Goal: Task Accomplishment & Management: Complete application form

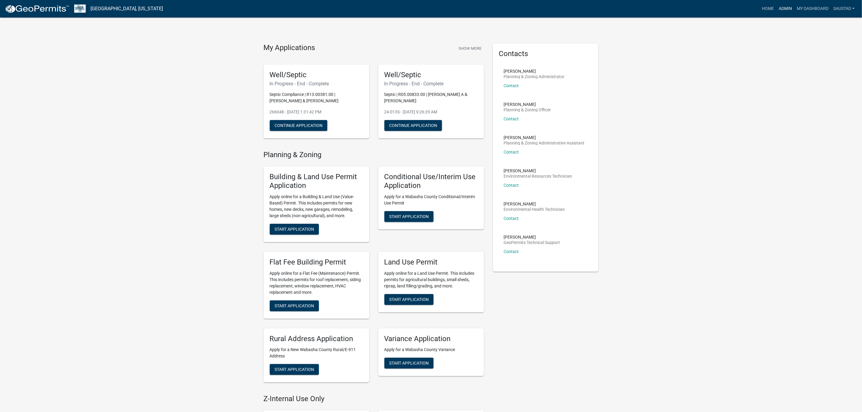
click at [781, 8] on link "Admin" at bounding box center [785, 8] width 18 height 11
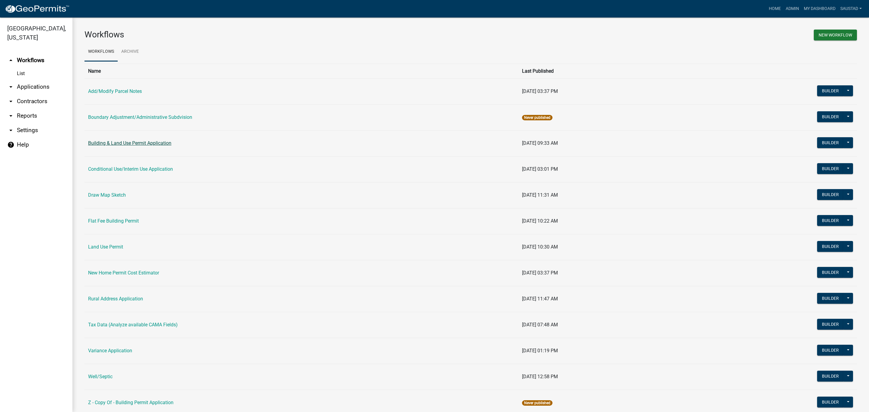
click at [133, 143] on link "Building & Land Use Permit Application" at bounding box center [129, 143] width 83 height 6
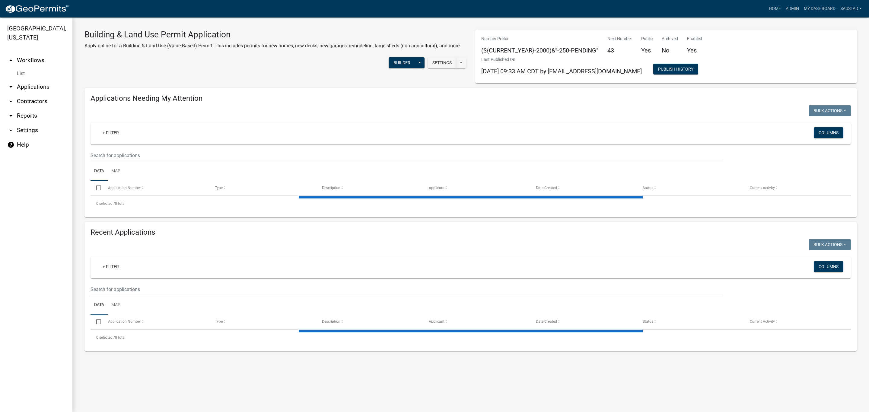
select select "3: 100"
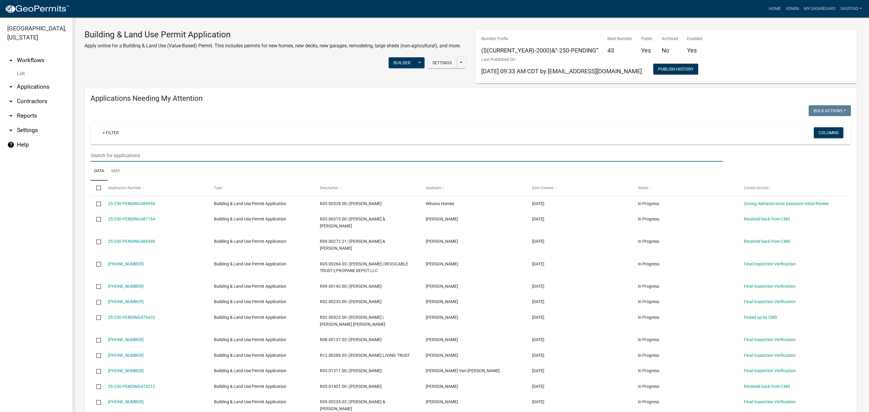
click at [174, 156] on input "text" at bounding box center [407, 155] width 632 height 12
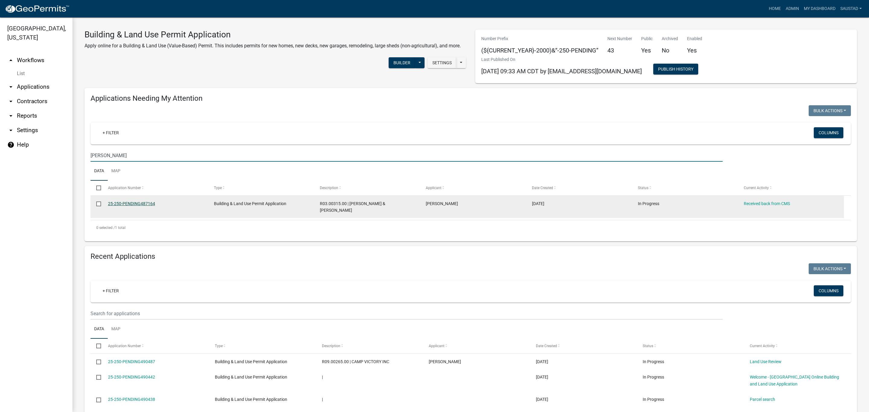
type input "[PERSON_NAME]"
click at [129, 204] on link "25-250-PENDING487164" at bounding box center [131, 203] width 47 height 5
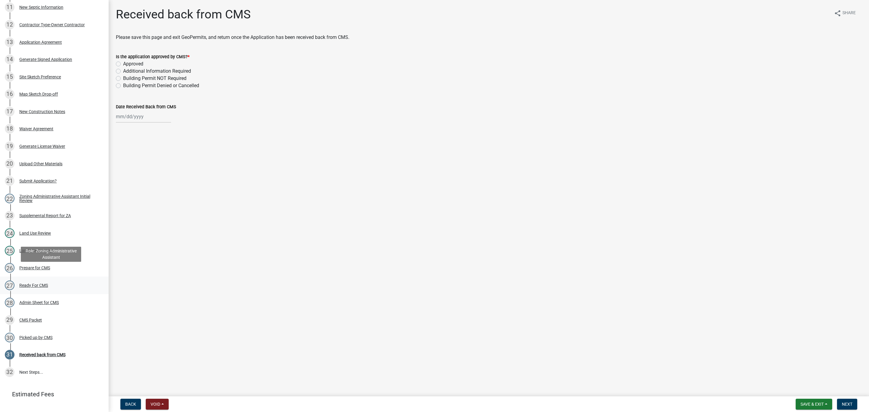
scroll to position [303, 0]
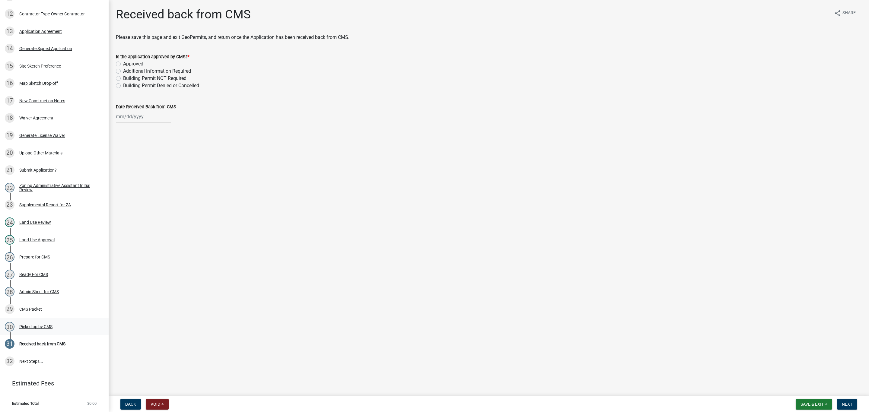
click at [43, 327] on div "Picked up by CMS" at bounding box center [35, 327] width 33 height 4
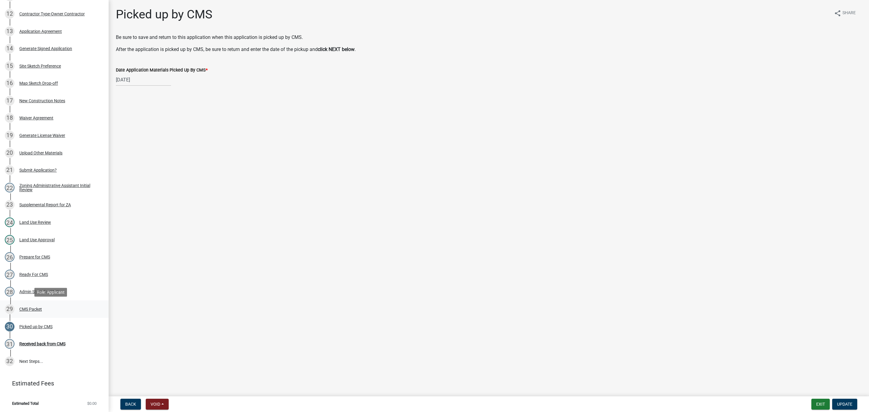
click at [37, 310] on div "CMS Packet" at bounding box center [30, 309] width 23 height 4
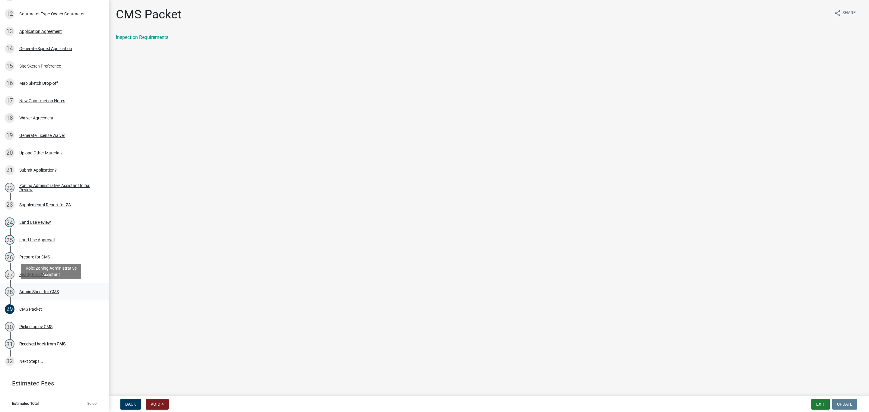
click at [41, 292] on div "Admin Sheet for CMS" at bounding box center [39, 292] width 40 height 4
click at [40, 274] on div "Ready For CMS" at bounding box center [33, 275] width 29 height 4
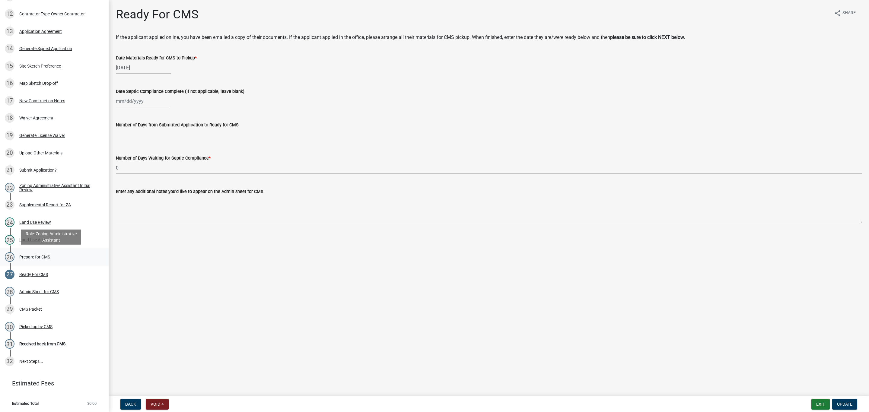
click at [36, 258] on div "Prepare for CMS" at bounding box center [34, 257] width 31 height 4
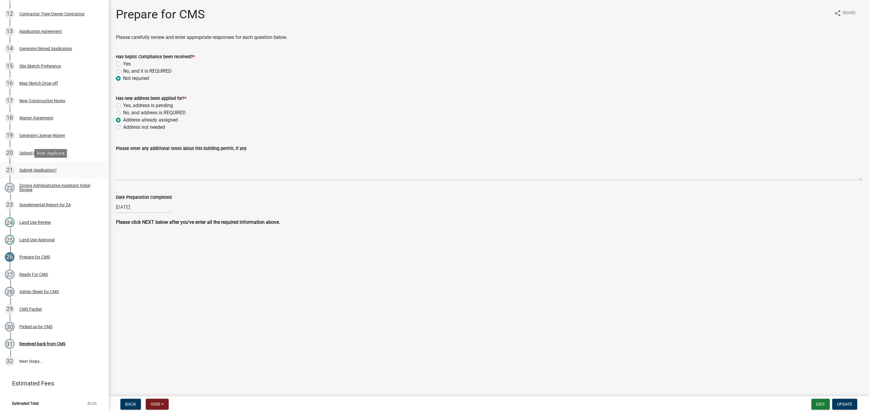
click at [43, 172] on div "21 Submit Application?" at bounding box center [52, 170] width 94 height 10
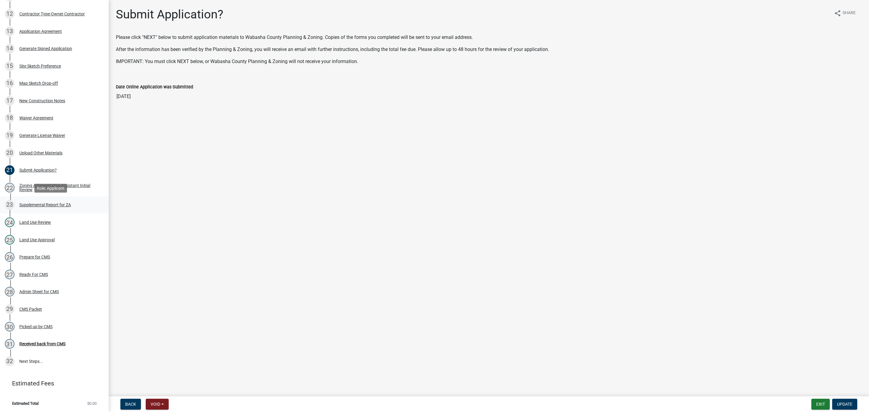
click at [45, 206] on div "Supplemental Report for ZA" at bounding box center [45, 205] width 52 height 4
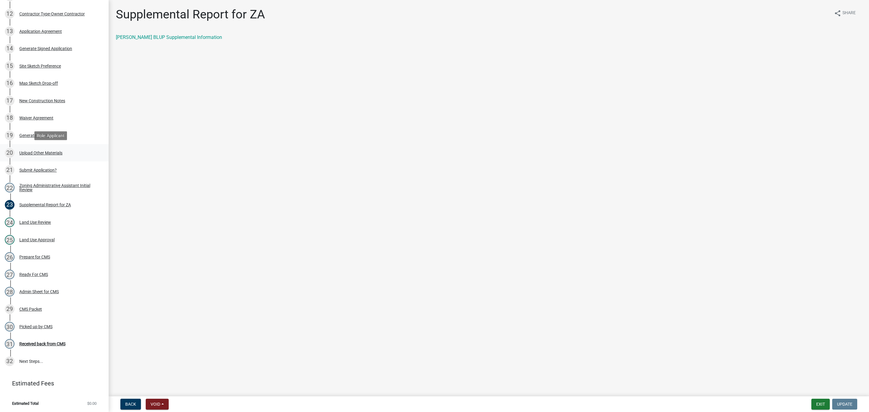
click at [42, 155] on div "20 Upload Other Materials" at bounding box center [52, 153] width 94 height 10
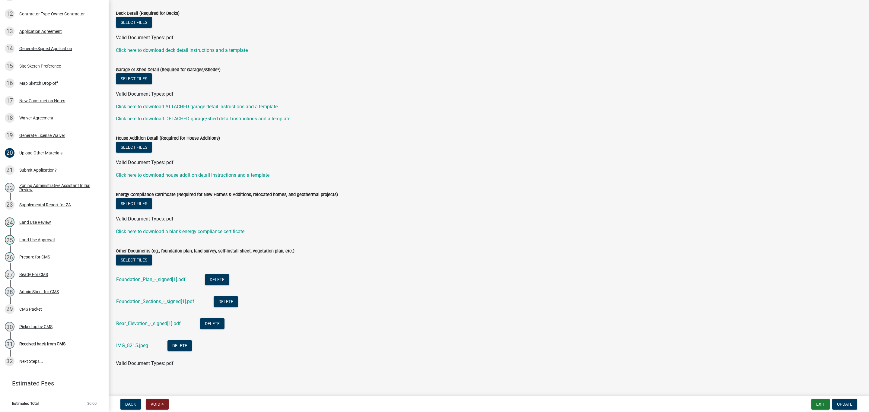
scroll to position [57, 0]
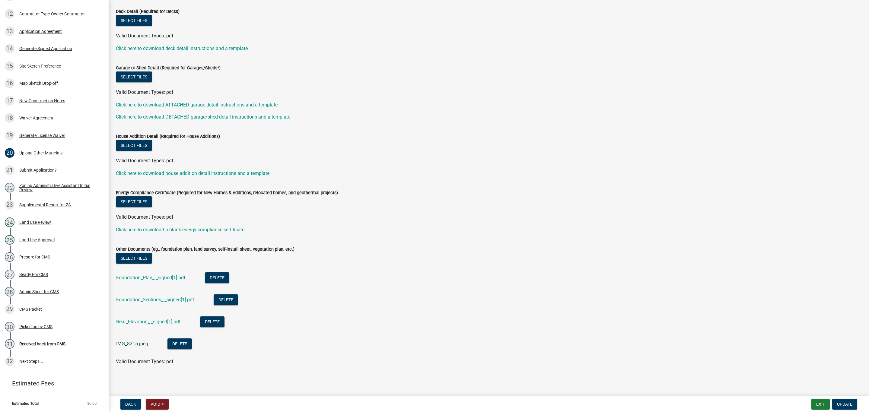
click at [130, 344] on link "IMG_8215.jpeg" at bounding box center [132, 344] width 32 height 6
click at [277, 246] on div "Other Documents (eg., foundation plan, land survey, self-install sheet, vegetat…" at bounding box center [489, 249] width 746 height 7
click at [149, 364] on span "Valid Document Types: pdf" at bounding box center [145, 362] width 58 height 6
click at [214, 244] on form "Other Documents (eg., foundation plan, land survey, self-install sheet, vegetat…" at bounding box center [489, 301] width 746 height 127
click at [222, 247] on label "Other Documents (eg., foundation plan, land survey, self-install sheet, vegetat…" at bounding box center [205, 249] width 179 height 4
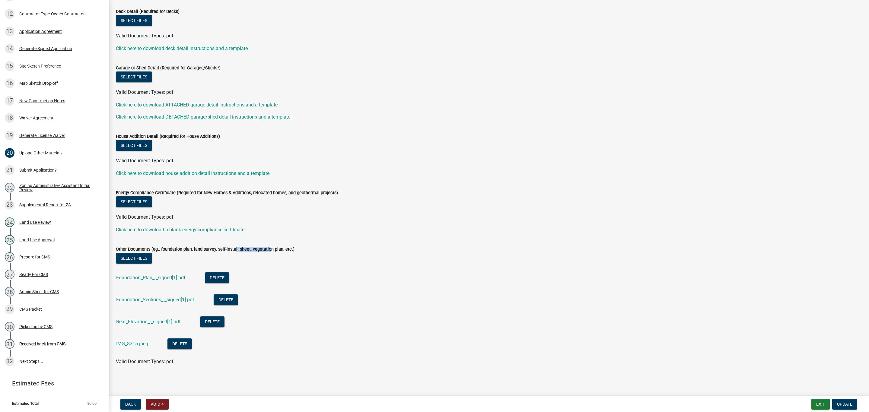
drag, startPoint x: 232, startPoint y: 248, endPoint x: 266, endPoint y: 248, distance: 34.4
click at [266, 248] on label "Other Documents (eg., foundation plan, land survey, self-install sheet, vegetat…" at bounding box center [205, 249] width 179 height 4
click at [282, 249] on label "Other Documents (eg., foundation plan, land survey, self-install sheet, vegetat…" at bounding box center [205, 249] width 179 height 4
click at [297, 253] on div "Select files" at bounding box center [489, 259] width 746 height 12
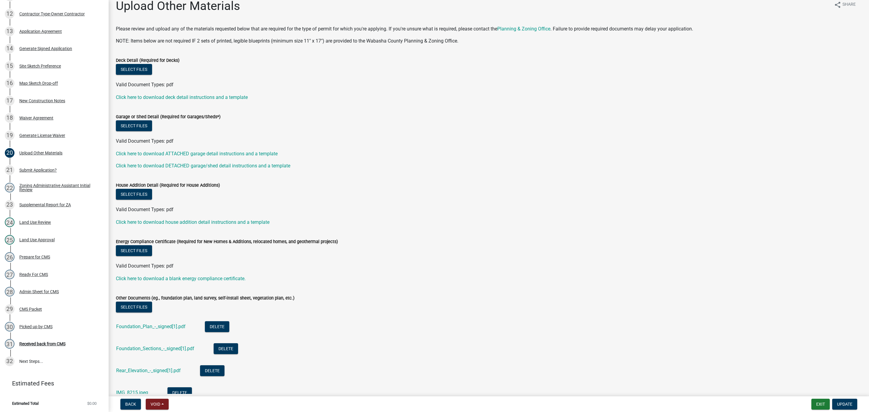
scroll to position [0, 0]
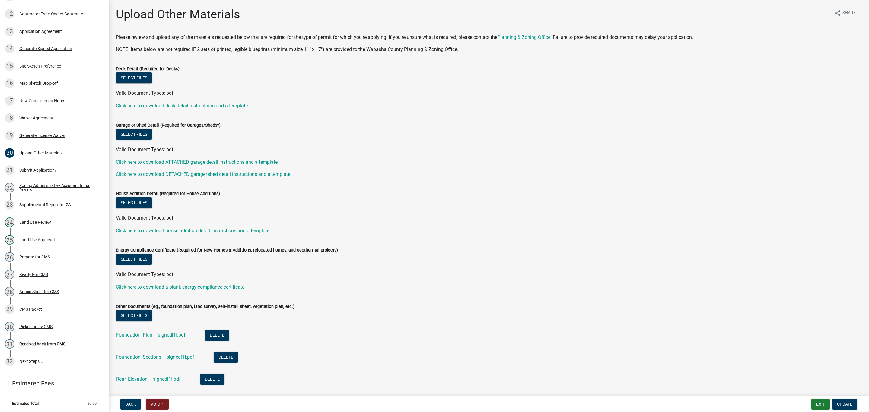
click at [307, 248] on label "Energy Compliance Certificate (Required for New Homes & Additions, relocated ho…" at bounding box center [227, 250] width 222 height 4
click at [821, 403] on button "Exit" at bounding box center [820, 404] width 18 height 11
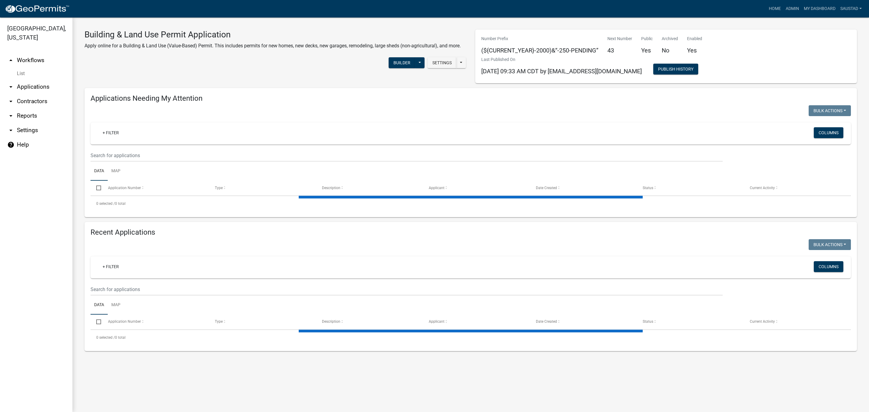
select select "3: 100"
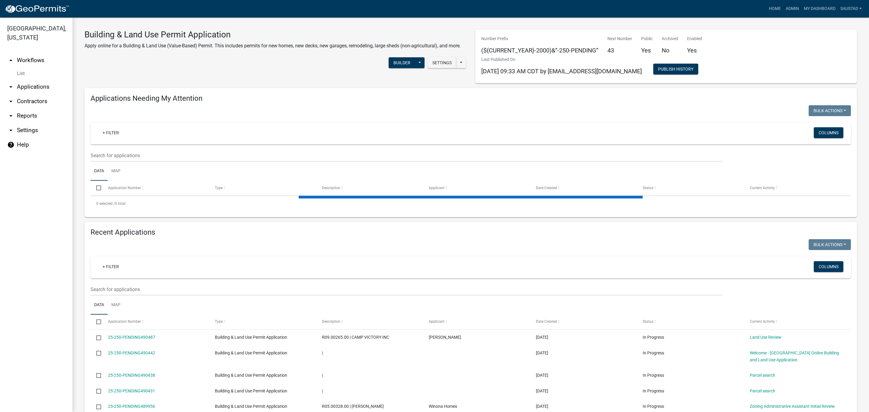
select select "3: 100"
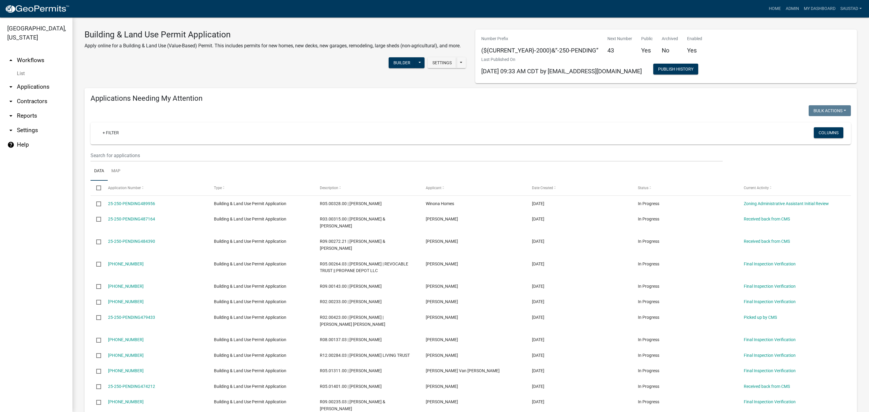
click at [364, 114] on div at bounding box center [278, 111] width 385 height 12
click at [376, 127] on div "+ Filter Columns" at bounding box center [470, 134] width 755 height 22
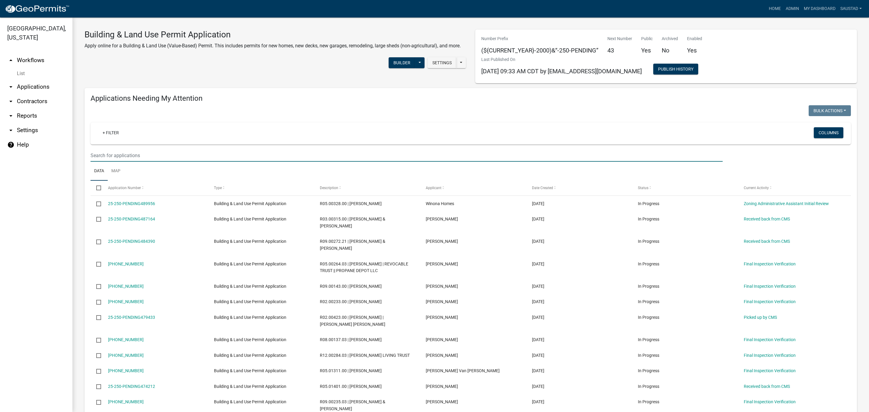
click at [194, 154] on input "text" at bounding box center [407, 155] width 632 height 12
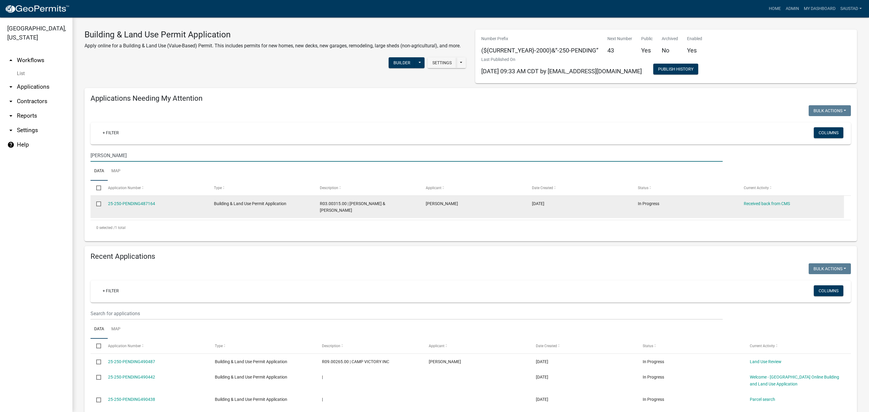
type input "[PERSON_NAME]"
click at [121, 208] on datatable-body-cell "25-250-PENDING487164" at bounding box center [155, 207] width 106 height 22
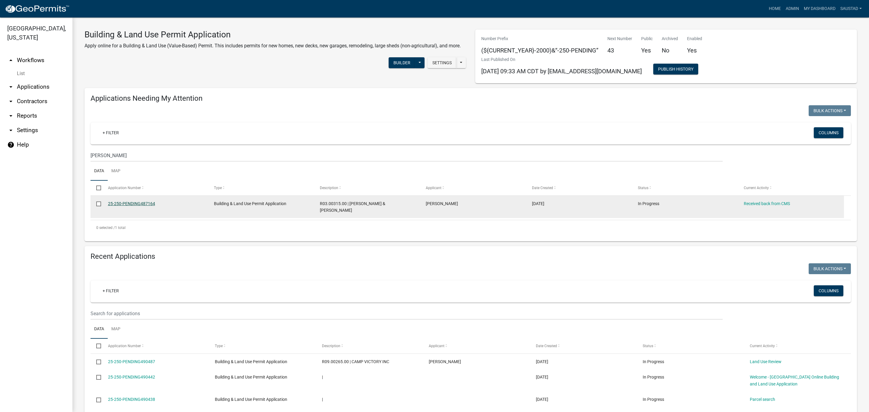
click at [121, 202] on link "25-250-PENDING487164" at bounding box center [131, 203] width 47 height 5
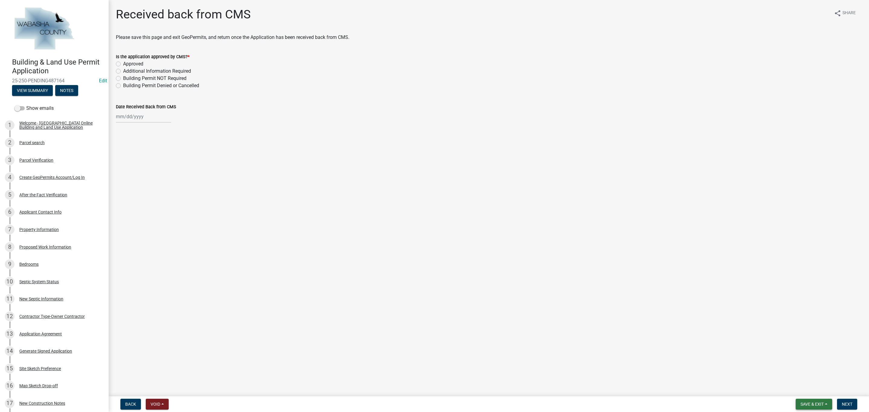
click at [810, 406] on span "Save & Exit" at bounding box center [812, 404] width 23 height 5
click at [806, 388] on button "Save & Exit" at bounding box center [808, 389] width 48 height 14
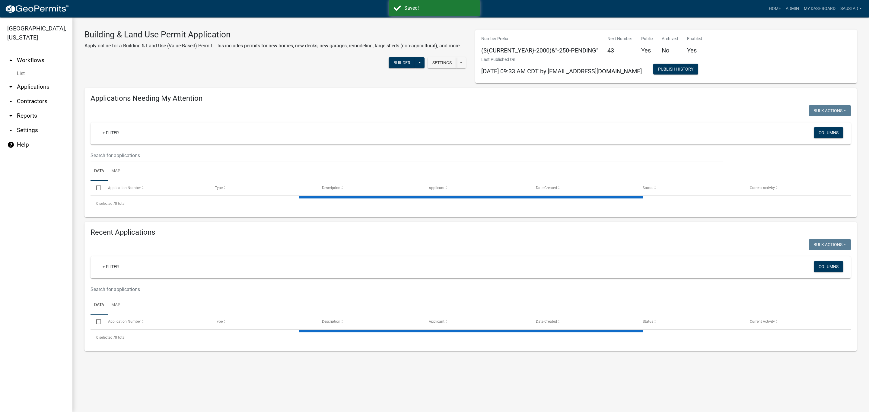
select select "3: 100"
